Goal: Information Seeking & Learning: Learn about a topic

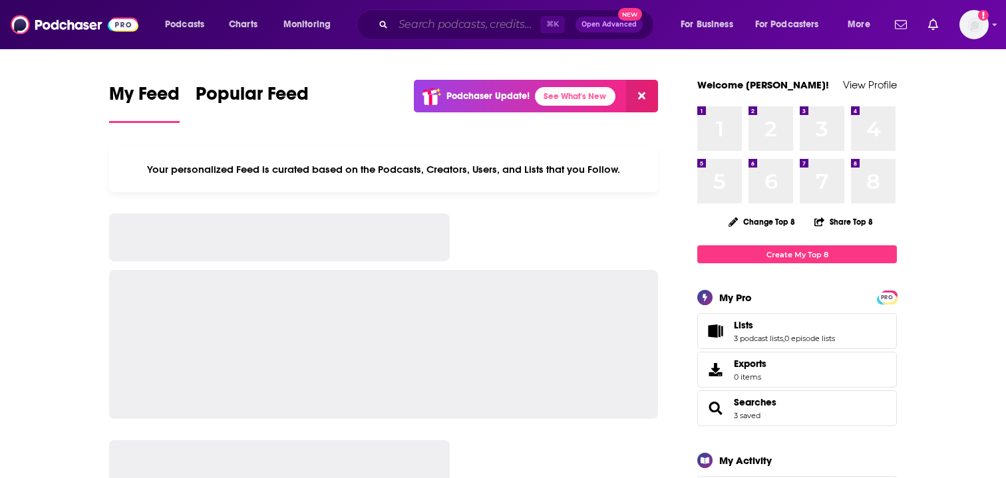
click at [447, 18] on input "Search podcasts, credits, & more..." at bounding box center [466, 24] width 147 height 21
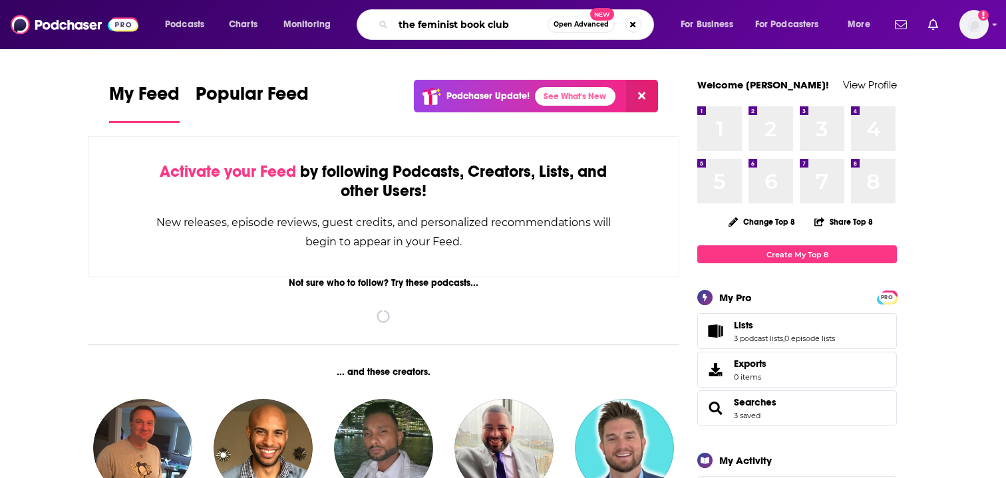
type input "the feminist book club"
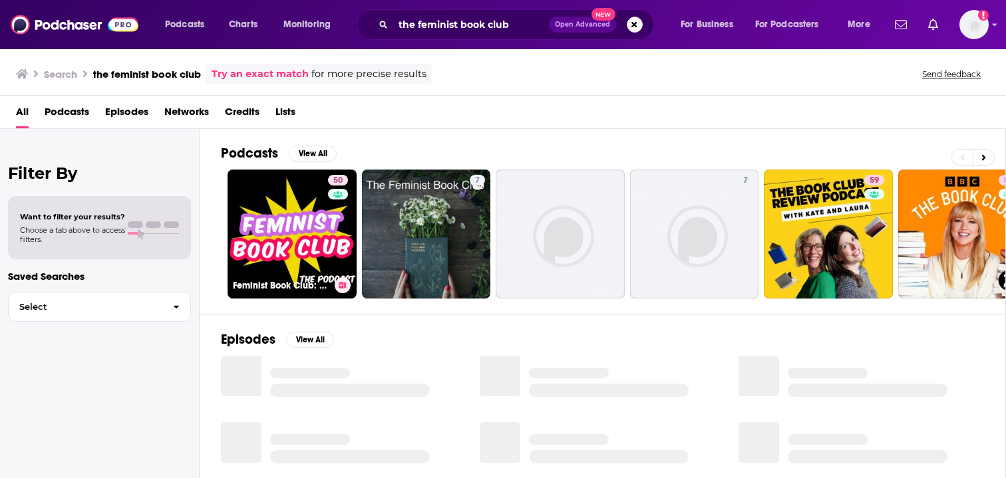
scroll to position [25, 0]
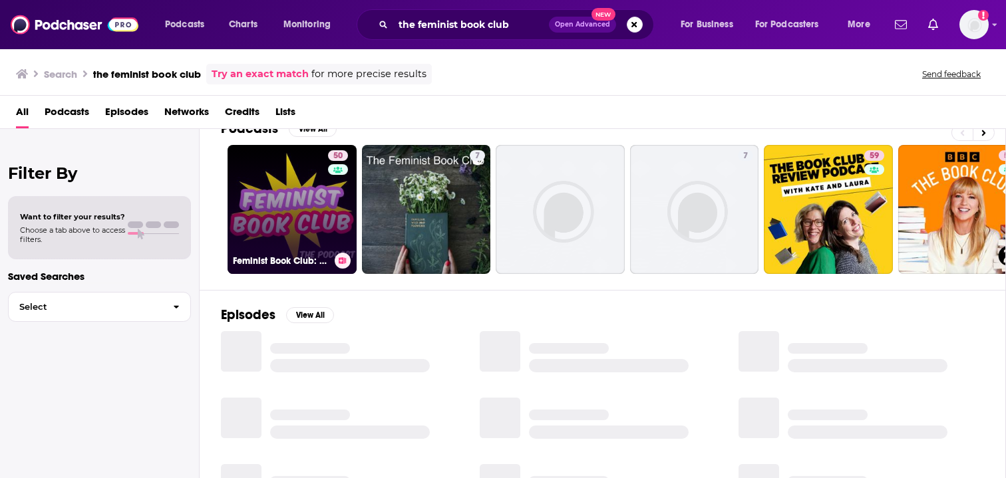
click at [298, 212] on link "50 Feminist Book Club: The Podcast" at bounding box center [292, 209] width 129 height 129
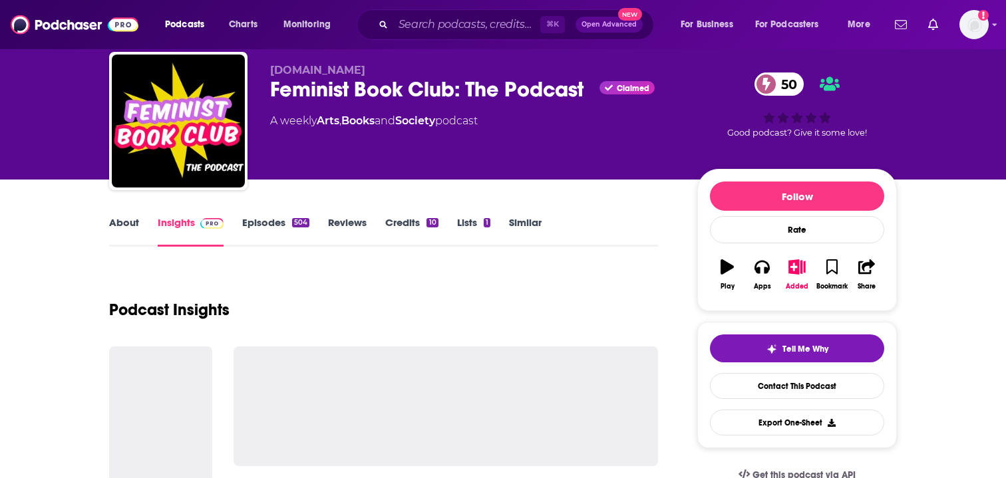
scroll to position [48, 0]
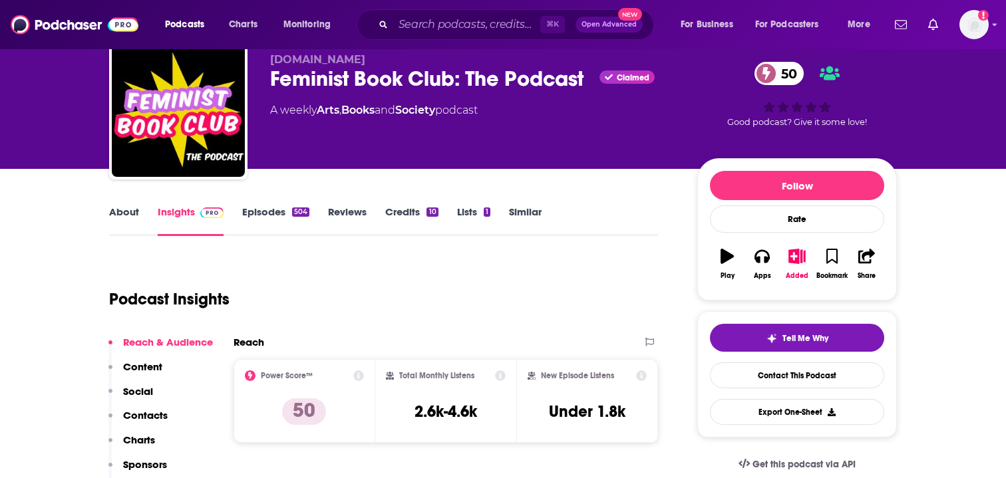
click at [263, 213] on link "Episodes 504" at bounding box center [275, 221] width 67 height 31
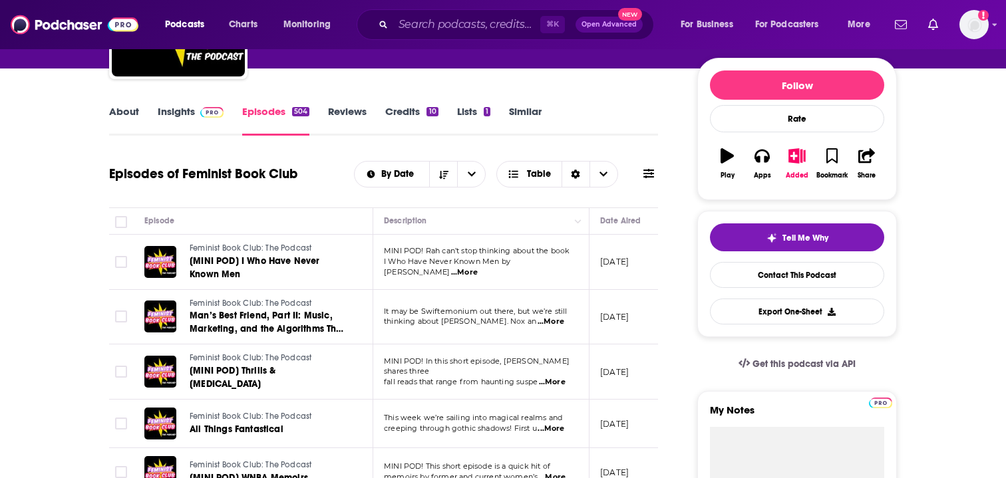
scroll to position [139, 0]
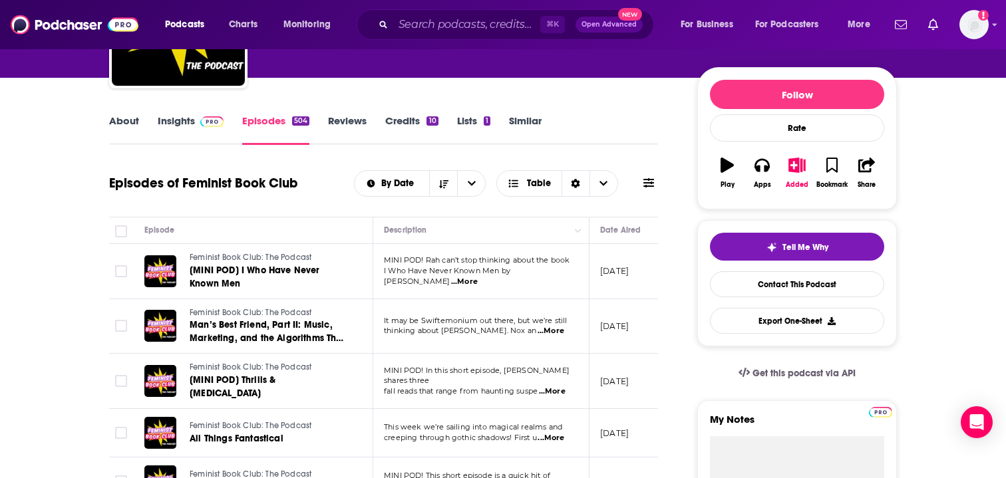
click at [191, 120] on link "Insights" at bounding box center [191, 129] width 66 height 31
